Goal: Task Accomplishment & Management: Complete application form

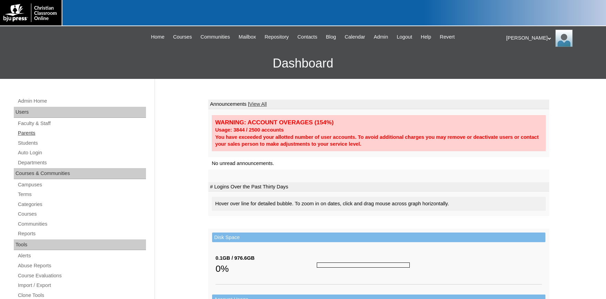
click at [33, 131] on link "Parents" at bounding box center [81, 133] width 129 height 9
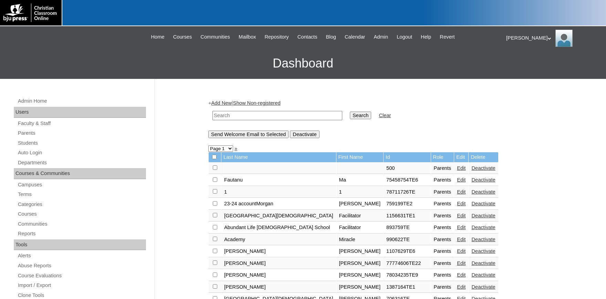
click at [236, 116] on input "text" at bounding box center [278, 115] width 130 height 9
type input "[PERSON_NAME]"
click at [350, 112] on input "Search" at bounding box center [360, 116] width 21 height 8
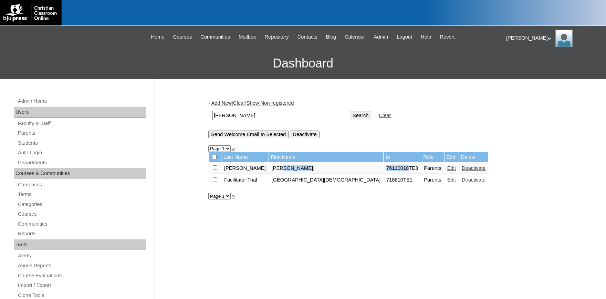
drag, startPoint x: 351, startPoint y: 170, endPoint x: 320, endPoint y: 171, distance: 30.7
click at [320, 171] on tr "Avila Dian 76110018TE3 Parents Edit Deactivate" at bounding box center [349, 169] width 280 height 12
copy tr "76110018"
click at [23, 141] on link "Students" at bounding box center [81, 143] width 129 height 9
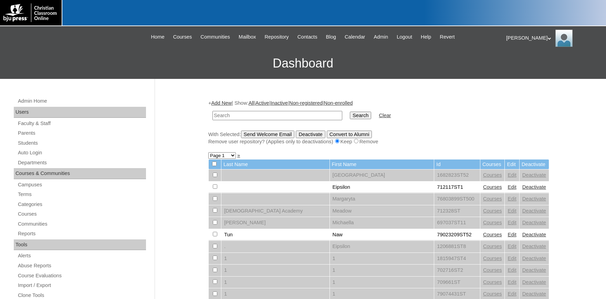
click at [232, 116] on input "text" at bounding box center [278, 115] width 130 height 9
drag, startPoint x: 225, startPoint y: 113, endPoint x: 90, endPoint y: 92, distance: 137.2
click at [213, 111] on input "76110018" at bounding box center [278, 115] width 130 height 9
type input "76110018"
click at [350, 112] on input "Search" at bounding box center [360, 116] width 21 height 8
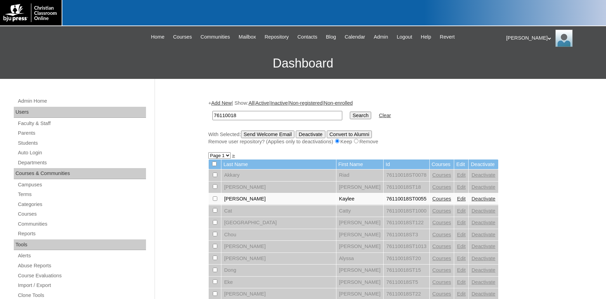
click at [350, 113] on input "Search" at bounding box center [360, 116] width 21 height 8
click at [350, 115] on input "Search" at bounding box center [360, 116] width 21 height 8
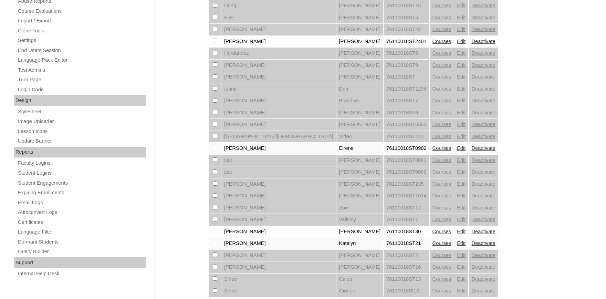
scroll to position [265, 0]
click at [433, 150] on link "Courses" at bounding box center [442, 148] width 19 height 6
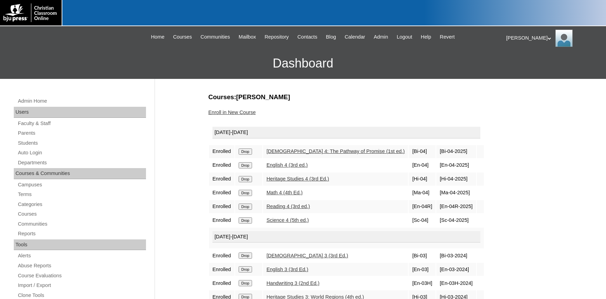
click at [236, 111] on link "Enroll in New Course" at bounding box center [232, 113] width 48 height 6
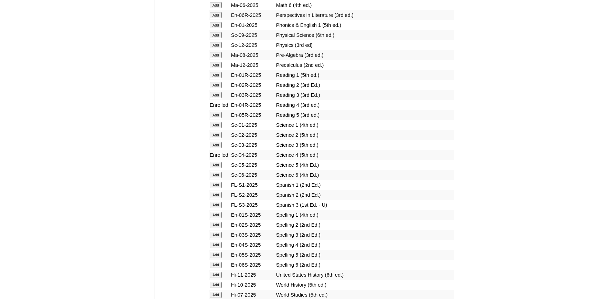
scroll to position [796, 0]
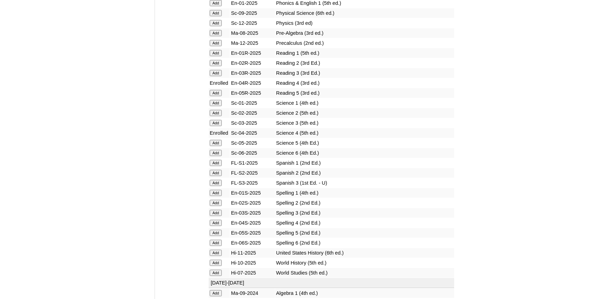
click at [215, 226] on input "Add" at bounding box center [216, 223] width 12 height 6
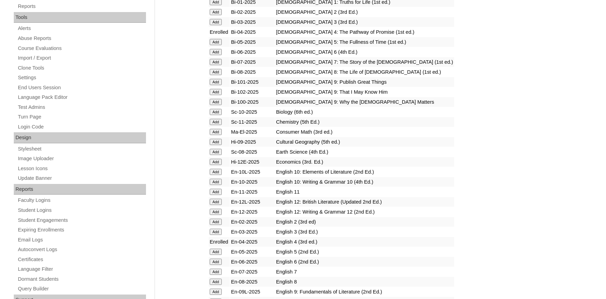
scroll to position [379, 0]
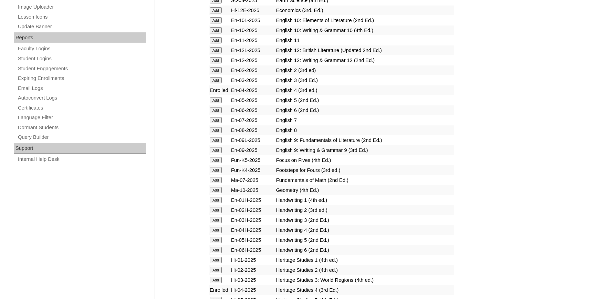
click at [215, 233] on input "Add" at bounding box center [216, 230] width 12 height 6
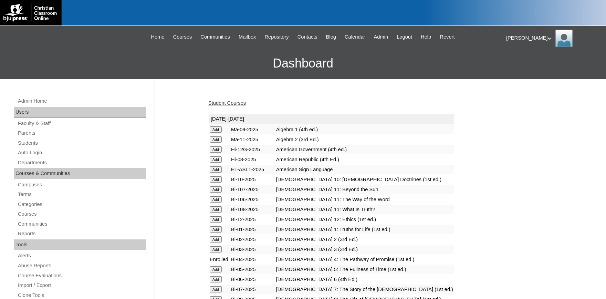
click at [246, 105] on link "Student Courses" at bounding box center [227, 103] width 38 height 6
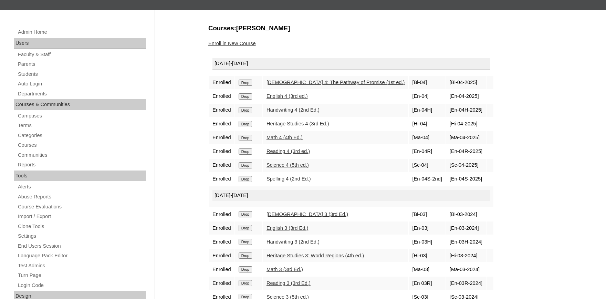
scroll to position [76, 0]
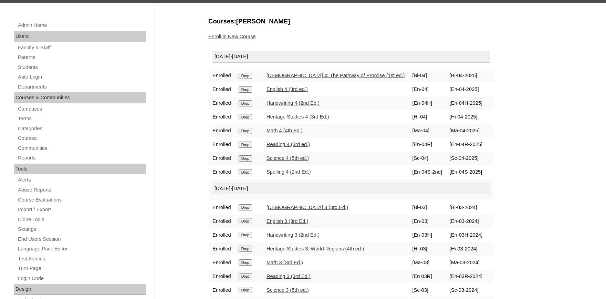
drag, startPoint x: 449, startPoint y: 125, endPoint x: 322, endPoint y: 120, distance: 127.2
click at [400, 123] on tr "Enrolled Drop Heritage Studies 4 (3rd Ed.) [Hi-04] [Hi-04-2025]" at bounding box center [351, 117] width 284 height 13
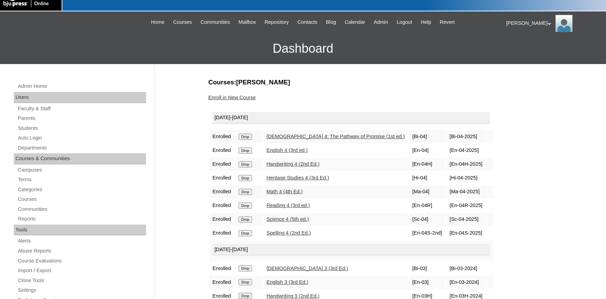
scroll to position [0, 0]
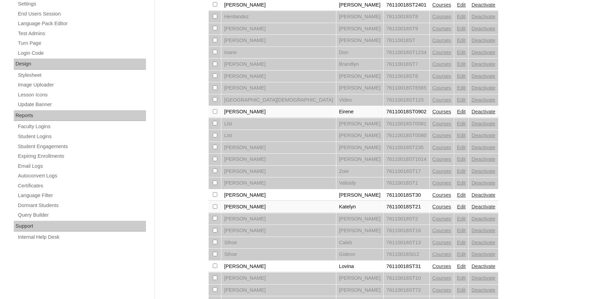
scroll to position [265, 0]
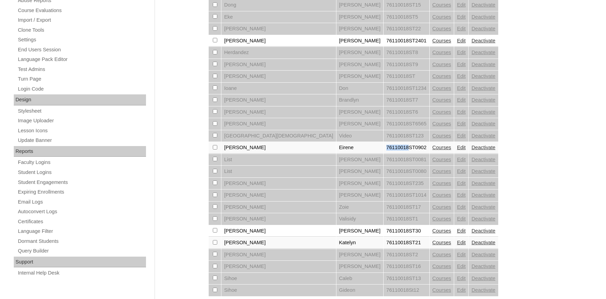
drag, startPoint x: 346, startPoint y: 154, endPoint x: 319, endPoint y: 153, distance: 27.9
click at [319, 153] on tr "Lin Eirene 76110018ST0902 Courses Edit Deactivate" at bounding box center [354, 148] width 290 height 12
copy tr "76110018"
click at [502, 64] on div "+ Add New | Show: All | Active | Inactive | Non-registered | Non-enrolled 76110…" at bounding box center [377, 127] width 344 height 601
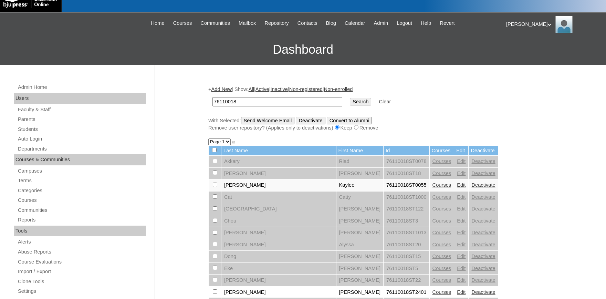
scroll to position [0, 0]
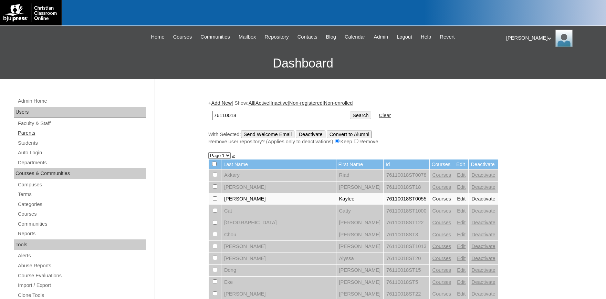
click at [29, 135] on link "Parents" at bounding box center [81, 133] width 129 height 9
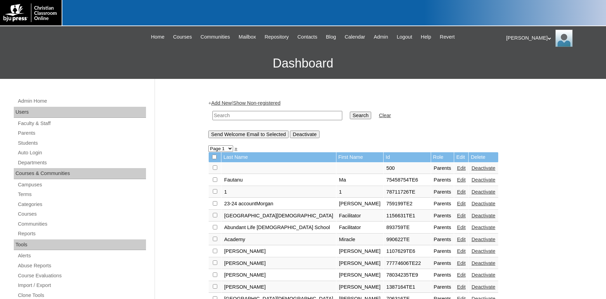
click at [240, 113] on input "text" at bounding box center [278, 115] width 130 height 9
paste input "[EMAIL_ADDRESS][DOMAIN_NAME]"
type input "[EMAIL_ADDRESS][DOMAIN_NAME]"
click at [350, 116] on input "Search" at bounding box center [360, 116] width 21 height 8
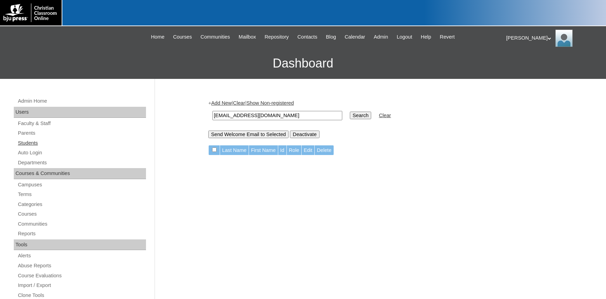
click at [32, 142] on link "Students" at bounding box center [81, 143] width 129 height 9
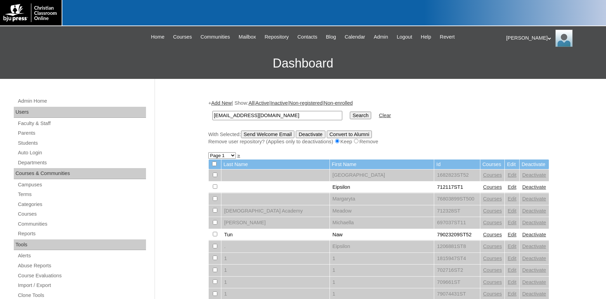
type input "ryanvanicorband@gmail.com"
click at [357, 116] on input "Search" at bounding box center [360, 116] width 21 height 8
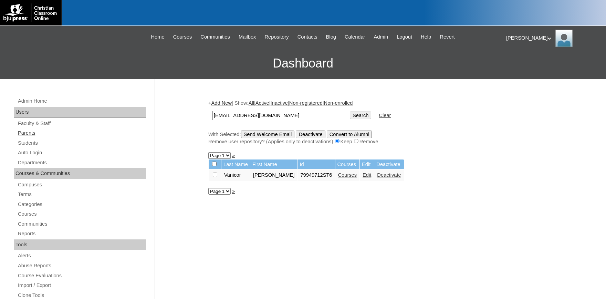
click at [25, 131] on link "Parents" at bounding box center [81, 133] width 129 height 9
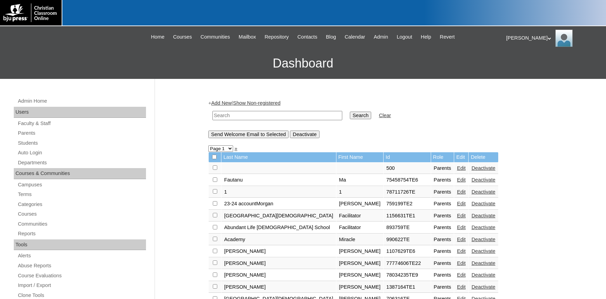
click at [224, 118] on input "text" at bounding box center [278, 115] width 130 height 9
paste input "kmvanicor@gmail.com"
type input "kmvanicor@gmail.com"
click at [352, 115] on input "Search" at bounding box center [360, 116] width 21 height 8
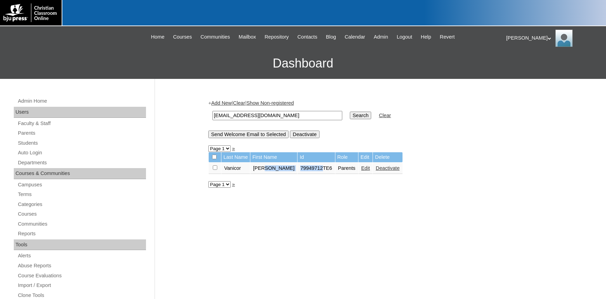
drag, startPoint x: 308, startPoint y: 171, endPoint x: 267, endPoint y: 171, distance: 41.0
click at [265, 171] on tr "Vanicor Katie 79949712TE6 Parents Edit Deactivate" at bounding box center [306, 169] width 194 height 12
copy tr "e 79949712"
click at [277, 115] on input "kmvanicor@gmail.com" at bounding box center [278, 115] width 130 height 9
drag, startPoint x: 272, startPoint y: 114, endPoint x: 164, endPoint y: 113, distance: 108.2
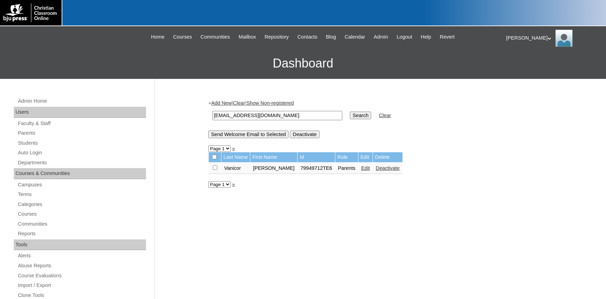
click at [213, 114] on input "kmvanicor@gmail.com" at bounding box center [278, 115] width 130 height 9
paste input "e 79949712"
drag, startPoint x: 225, startPoint y: 116, endPoint x: 106, endPoint y: 117, distance: 119.2
click at [213, 117] on input "e 79949712" at bounding box center [278, 115] width 130 height 9
type input "79949712"
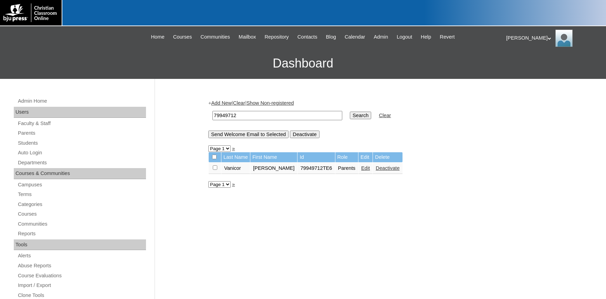
click at [350, 112] on input "Search" at bounding box center [360, 116] width 21 height 8
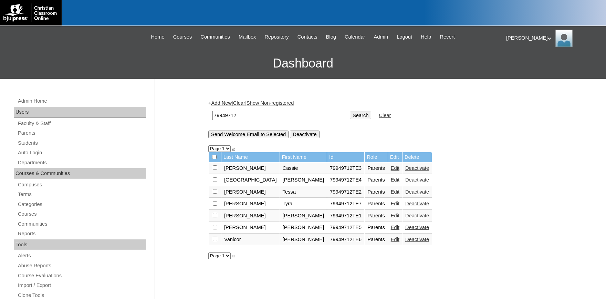
click at [222, 103] on link "Add New" at bounding box center [221, 103] width 20 height 6
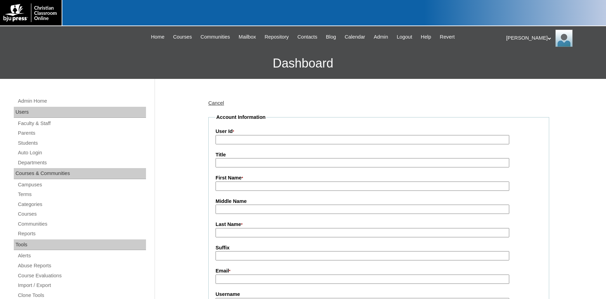
click at [241, 142] on input "User Id *" at bounding box center [363, 139] width 294 height 9
paste input "e 79949712"
drag, startPoint x: 227, startPoint y: 138, endPoint x: 101, endPoint y: 120, distance: 128.0
click at [216, 135] on input "e 79949712" at bounding box center [363, 139] width 294 height 9
click at [253, 141] on input "79949712" at bounding box center [363, 139] width 294 height 9
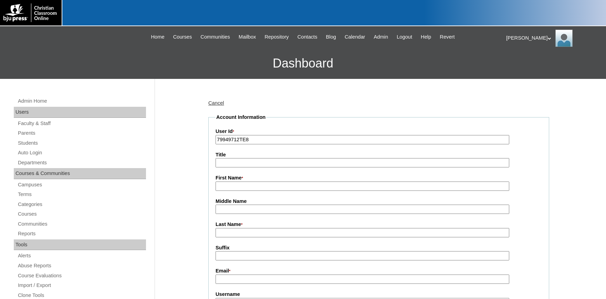
type input "79949712TE8"
type input "b"
type input "[PERSON_NAME]"
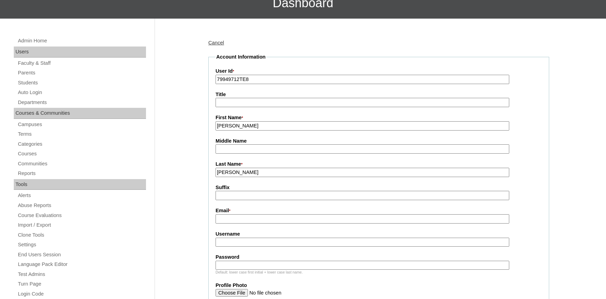
scroll to position [114, 0]
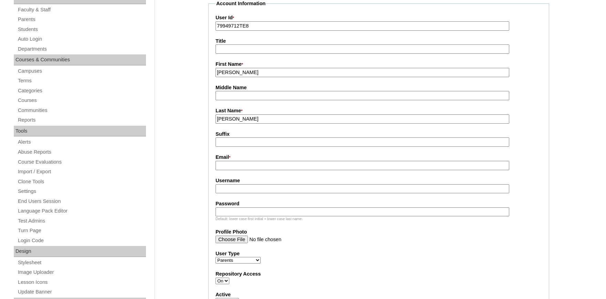
type input "[PERSON_NAME]"
click at [263, 169] on input "Email *" at bounding box center [363, 165] width 294 height 9
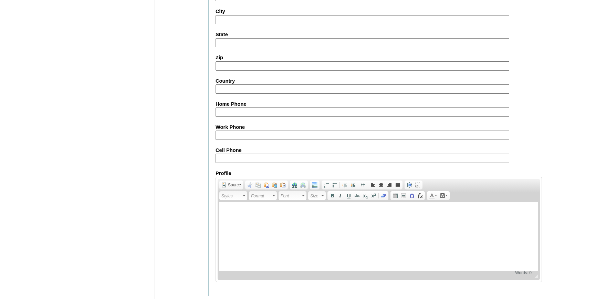
scroll to position [633, 0]
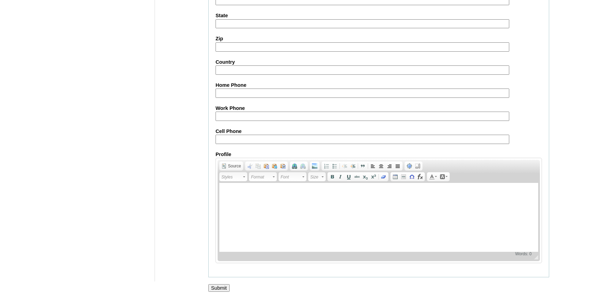
type input "bcormier@legacylions.net"
click at [222, 285] on input "Submit" at bounding box center [218, 288] width 21 height 8
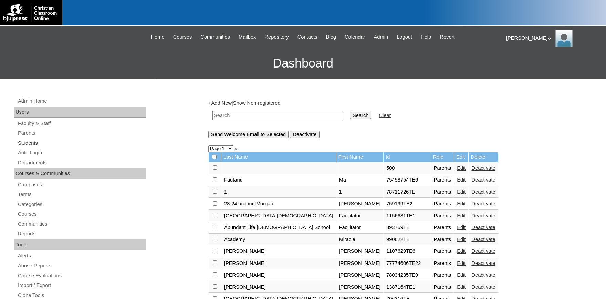
click at [26, 144] on link "Students" at bounding box center [81, 143] width 129 height 9
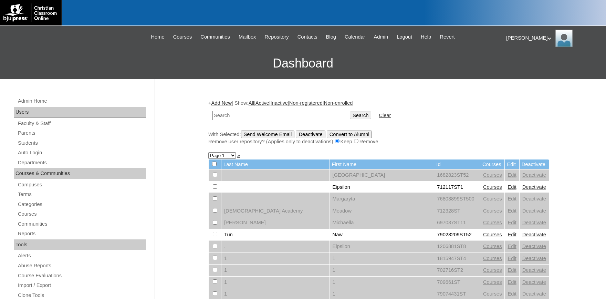
click at [237, 116] on input "text" at bounding box center [278, 115] width 130 height 9
drag, startPoint x: 225, startPoint y: 115, endPoint x: 47, endPoint y: 94, distance: 179.6
click at [213, 111] on input "e 79949712" at bounding box center [278, 115] width 130 height 9
type input "79949712"
click at [351, 118] on input "Search" at bounding box center [360, 116] width 21 height 8
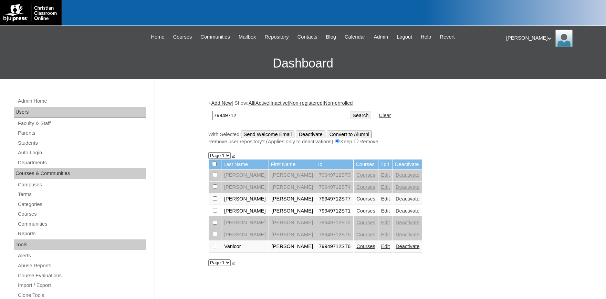
click at [381, 249] on link "Edit" at bounding box center [385, 247] width 9 height 6
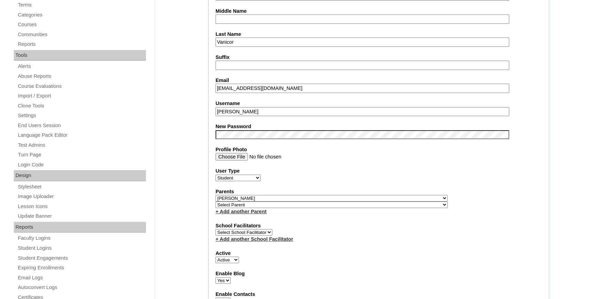
select select "37286"
click option "Cormier, Britney" at bounding box center [0, 0] width 0 height 0
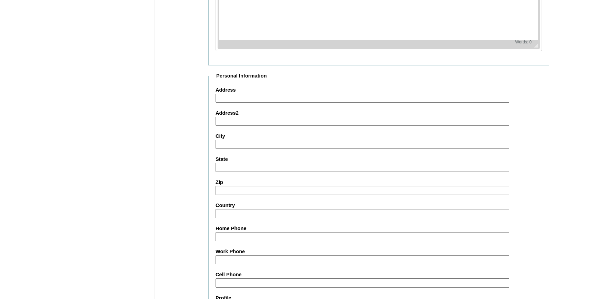
scroll to position [759, 0]
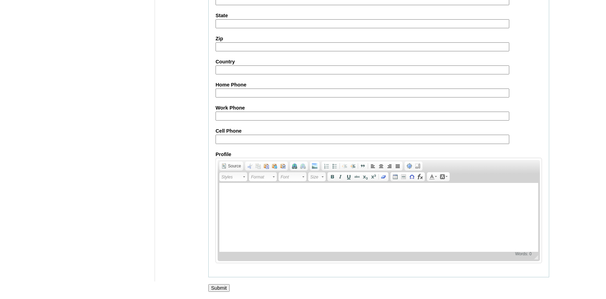
drag, startPoint x: 222, startPoint y: 287, endPoint x: 280, endPoint y: 277, distance: 58.7
click at [221, 287] on input "Submit" at bounding box center [218, 288] width 21 height 8
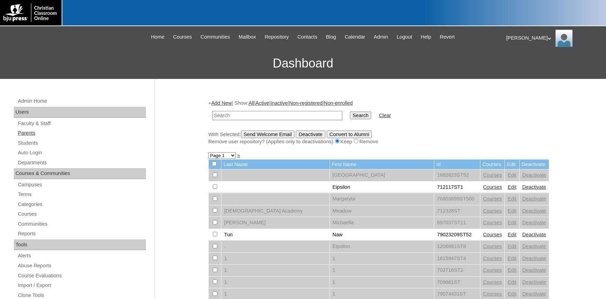
click at [21, 132] on link "Parents" at bounding box center [81, 133] width 129 height 9
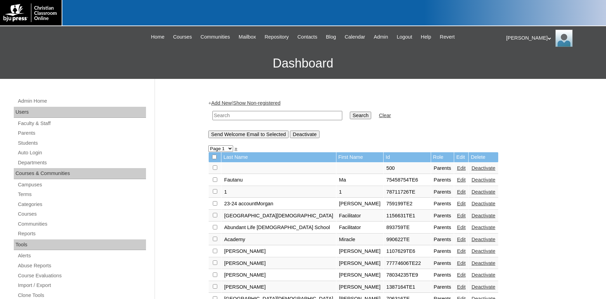
click at [235, 115] on input "text" at bounding box center [278, 115] width 130 height 9
type input "[PERSON_NAME]"
click at [350, 112] on input "Search" at bounding box center [360, 116] width 21 height 8
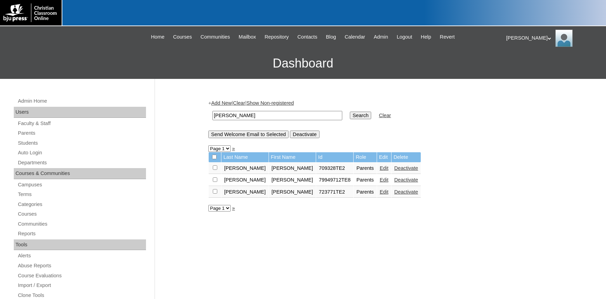
click at [215, 182] on input "checkbox" at bounding box center [215, 179] width 4 height 4
checkbox input "true"
click at [261, 133] on input "Send Welcome Email to Selected" at bounding box center [248, 135] width 80 height 8
